Goal: Answer question/provide support

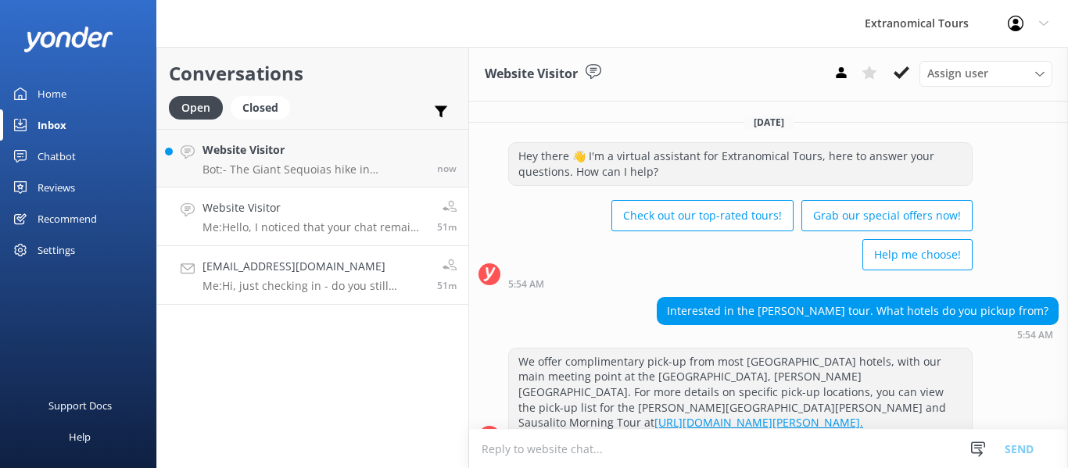
scroll to position [634, 0]
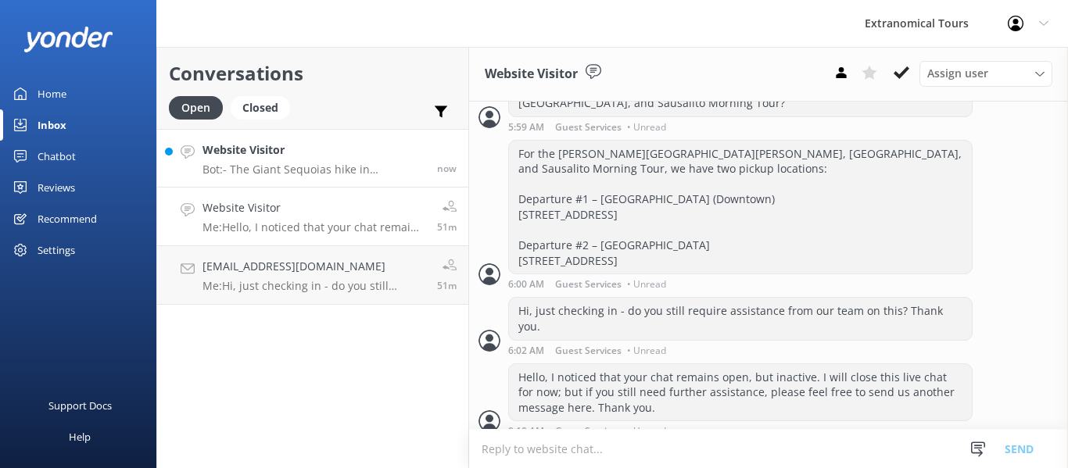
click at [356, 152] on h4 "Website Visitor" at bounding box center [313, 150] width 223 height 17
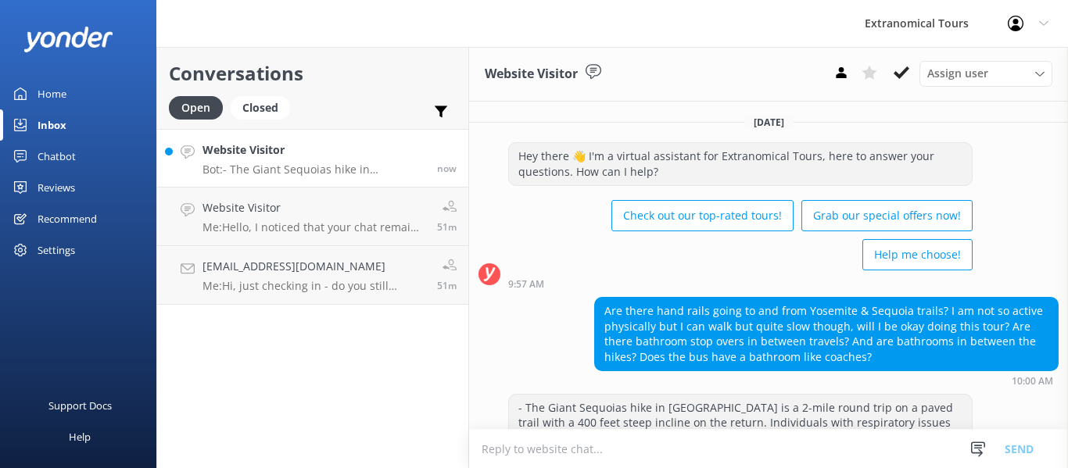
scroll to position [122, 0]
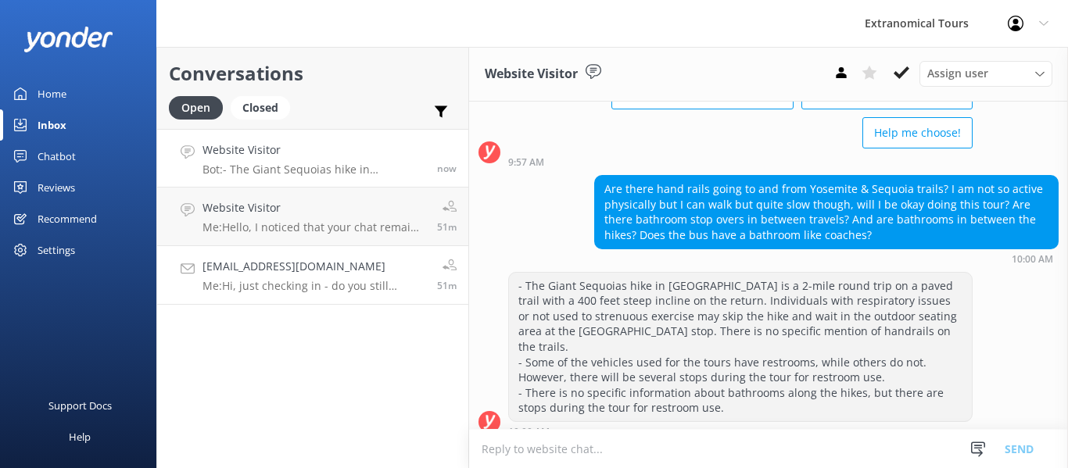
click at [305, 284] on p "Me: Hi, just checking in - do you still require assistance from our team on thi…" at bounding box center [313, 286] width 223 height 14
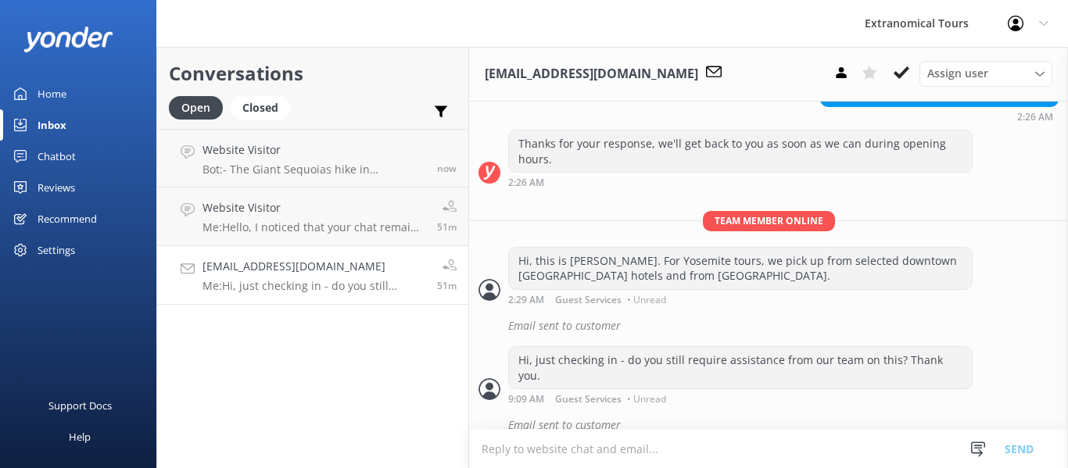
scroll to position [382, 0]
click at [973, 456] on icon at bounding box center [978, 450] width 16 height 16
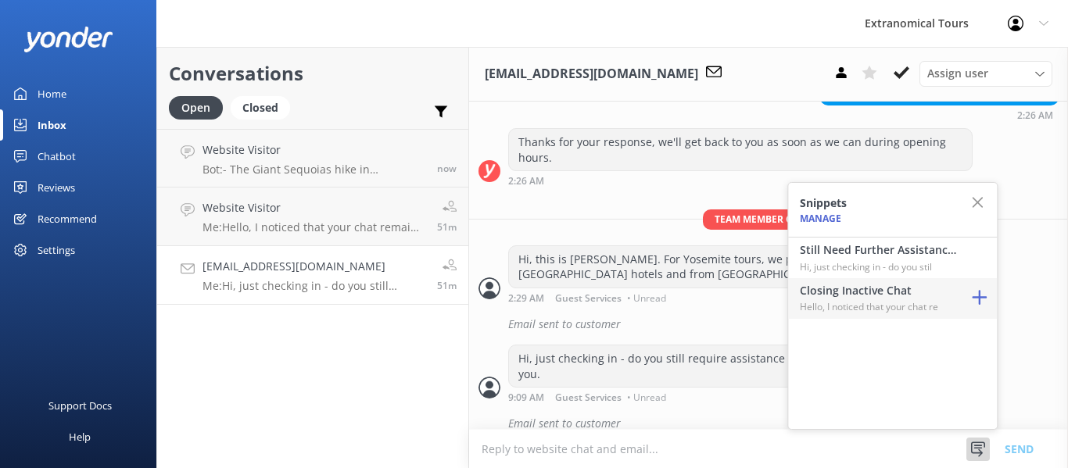
click at [933, 285] on h4 "Closing Inactive Chat" at bounding box center [878, 290] width 156 height 17
type textarea "Hello, I noticed that your chat remains open, but inactive. I will close this l…"
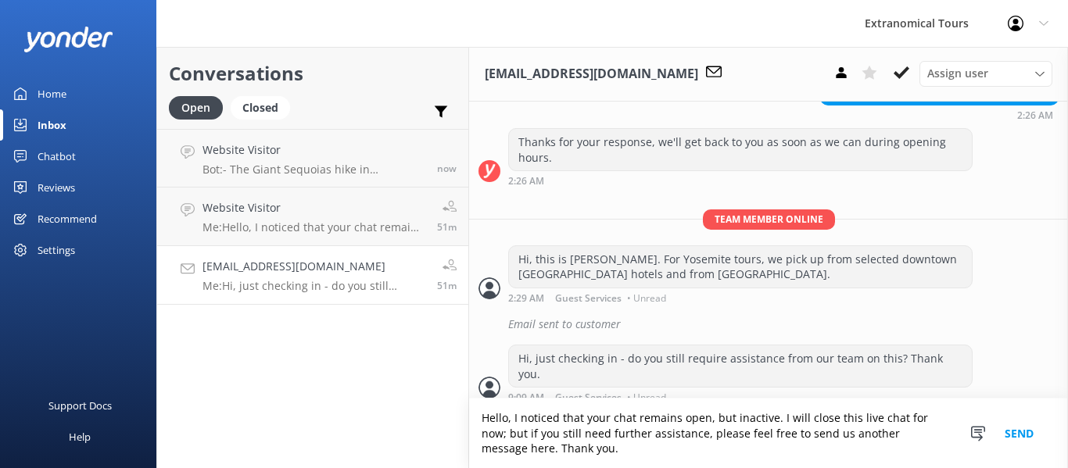
click at [1012, 428] on button "Send" at bounding box center [1019, 434] width 59 height 70
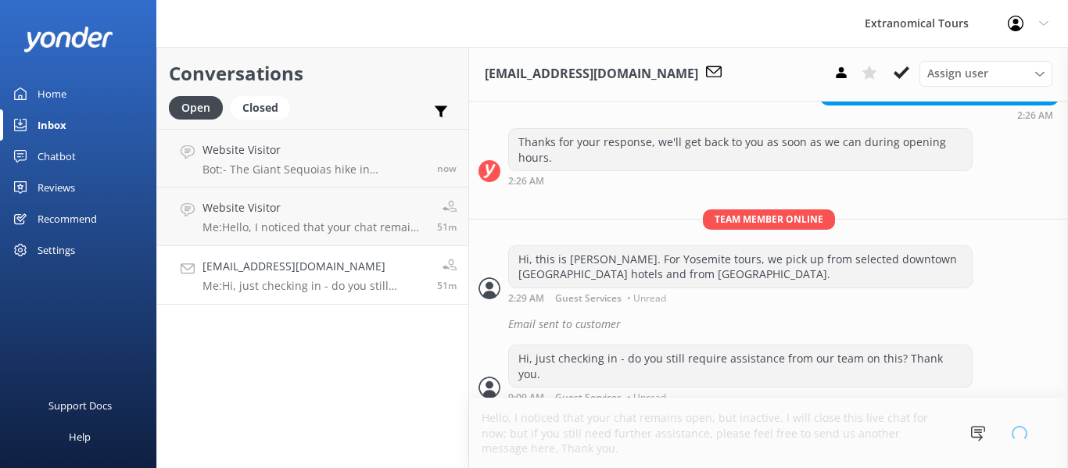
scroll to position [414, 0]
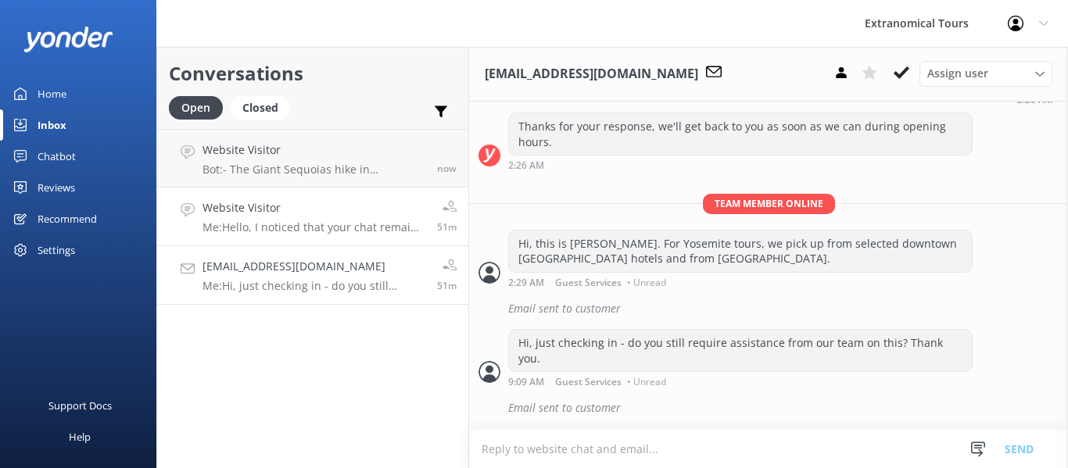
click at [402, 225] on p "Me: Hello, I noticed that your chat remains open, but inactive. I will close th…" at bounding box center [313, 227] width 223 height 14
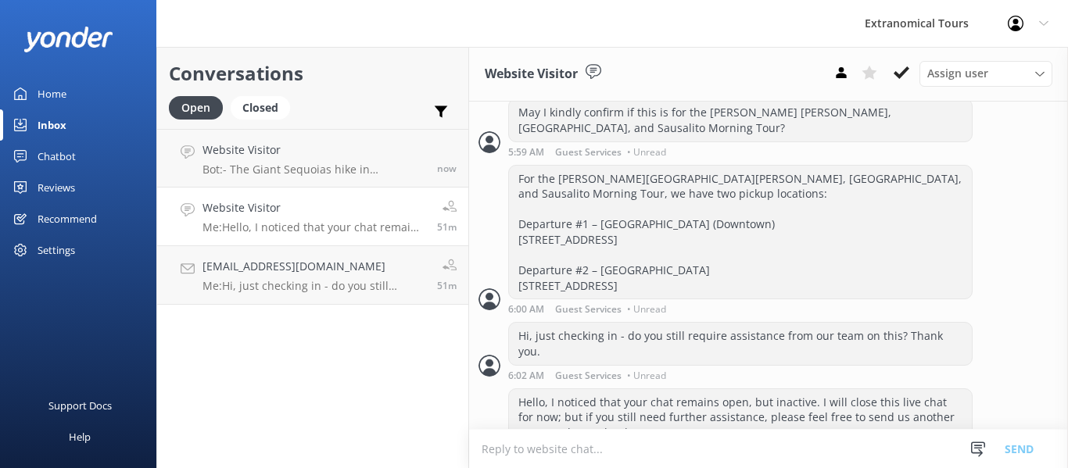
scroll to position [634, 0]
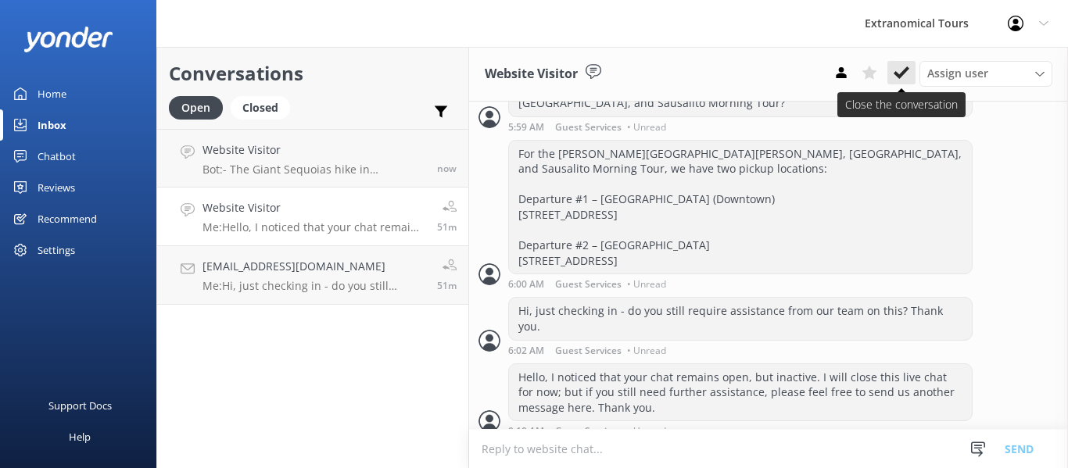
click at [895, 75] on use at bounding box center [902, 72] width 16 height 13
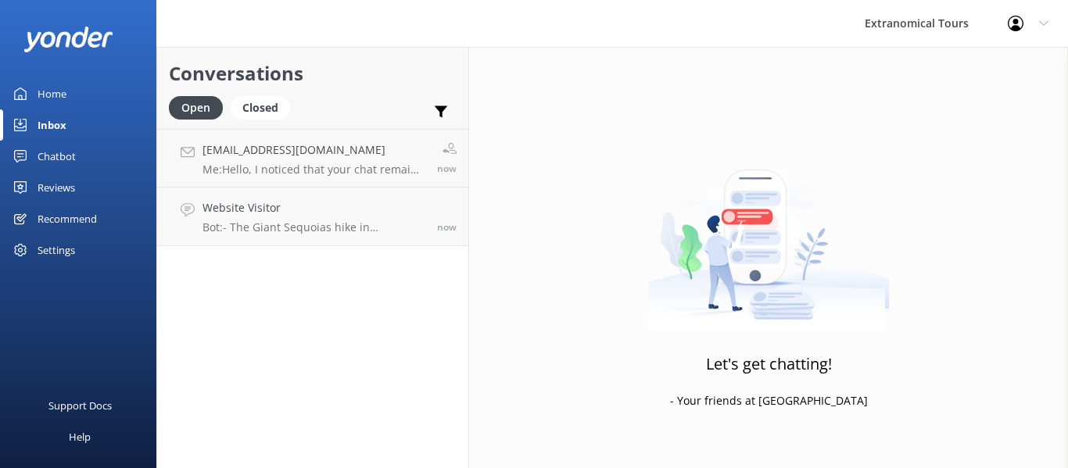
click at [538, 463] on div "Let's get chatting! - Your friends at [GEOGRAPHIC_DATA]" at bounding box center [768, 281] width 599 height 468
